Goal: Task Accomplishment & Management: Manage account settings

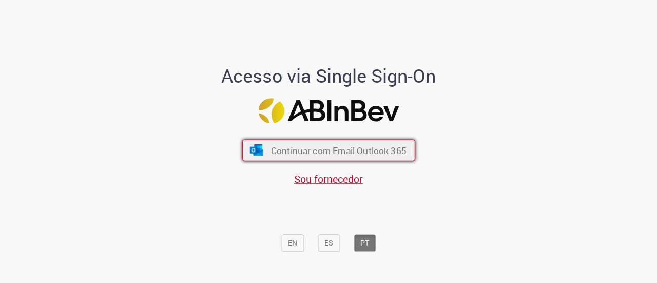
drag, startPoint x: 369, startPoint y: 161, endPoint x: 370, endPoint y: 151, distance: 9.9
click at [370, 151] on div "Continuar com Email Outlook 365 Sou fornecedor" at bounding box center [328, 157] width 169 height 57
click at [370, 151] on span "Continuar com Email Outlook 365" at bounding box center [337, 150] width 135 height 12
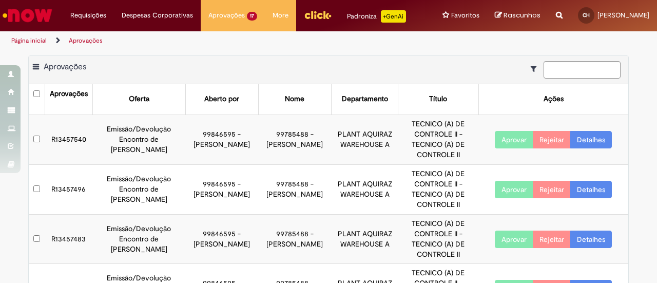
scroll to position [272, 0]
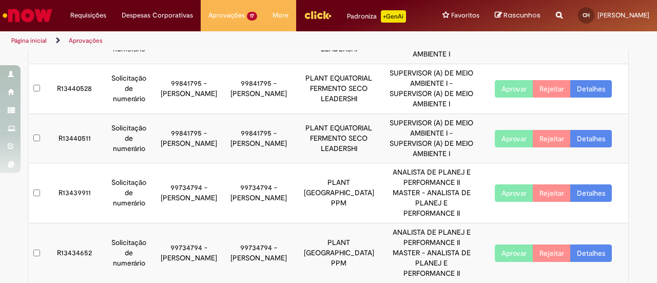
scroll to position [154, 0]
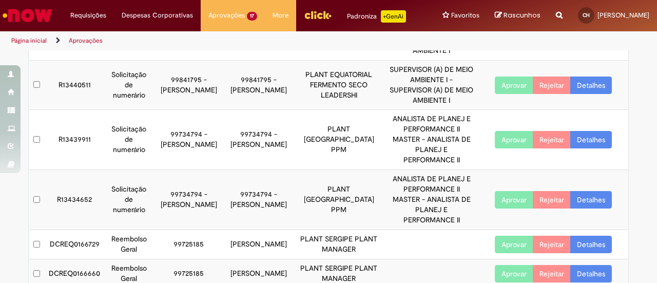
click at [508, 235] on button "Aprovar" at bounding box center [514, 243] width 38 height 17
click at [502, 265] on button "Aprovar" at bounding box center [514, 273] width 38 height 17
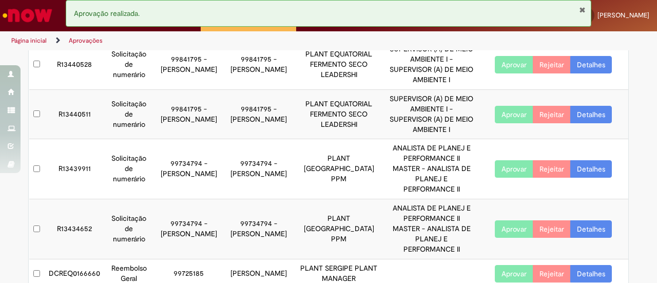
click at [509, 265] on button "Aprovar" at bounding box center [514, 273] width 38 height 17
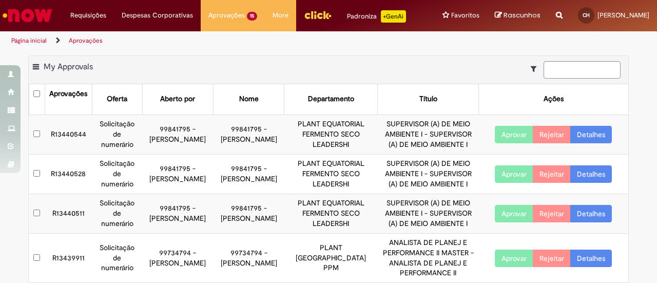
scroll to position [95, 0]
